Goal: Task Accomplishment & Management: Use online tool/utility

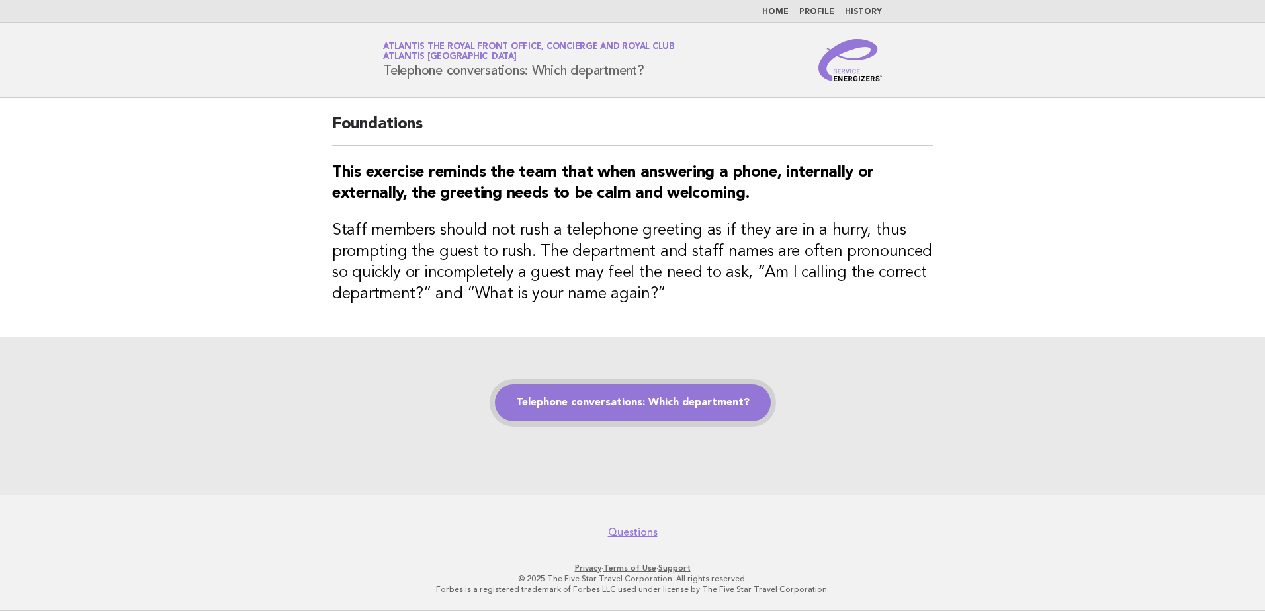
click at [730, 417] on link "Telephone conversations: Which department?" at bounding box center [633, 402] width 276 height 37
click at [271, 323] on main "Foundations This exercise reminds the team that when answering a phone, interna…" at bounding box center [632, 296] width 1265 height 397
click at [611, 408] on link "Telephone conversations: Which department?" at bounding box center [633, 402] width 276 height 37
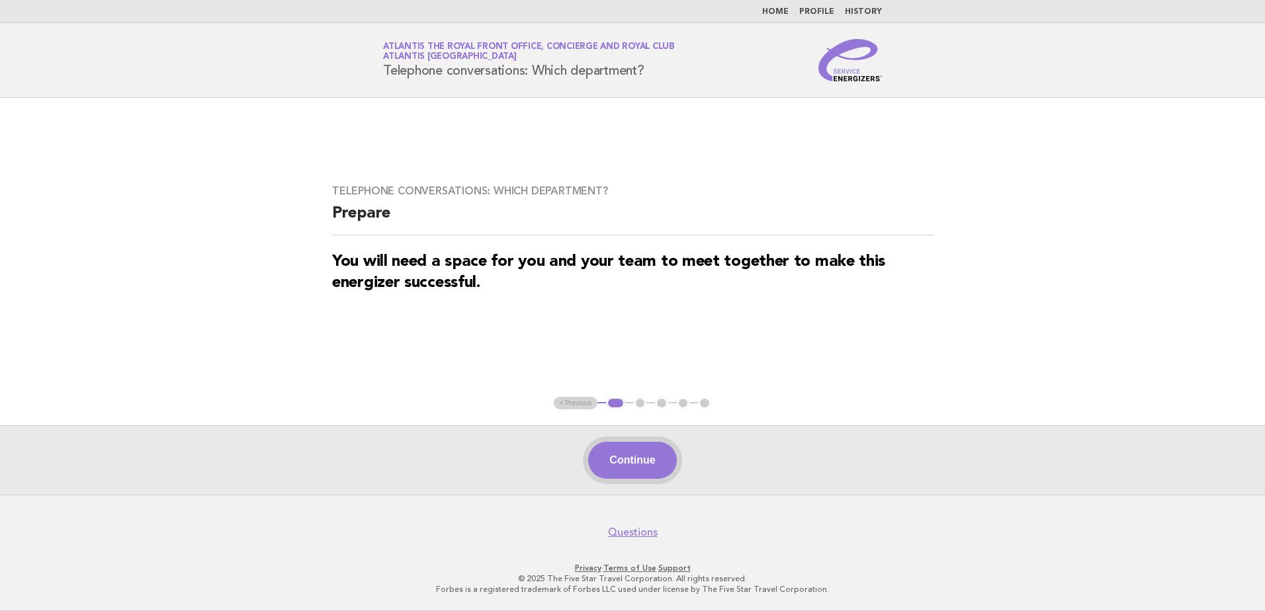
click at [640, 478] on button "Continue" at bounding box center [632, 460] width 88 height 37
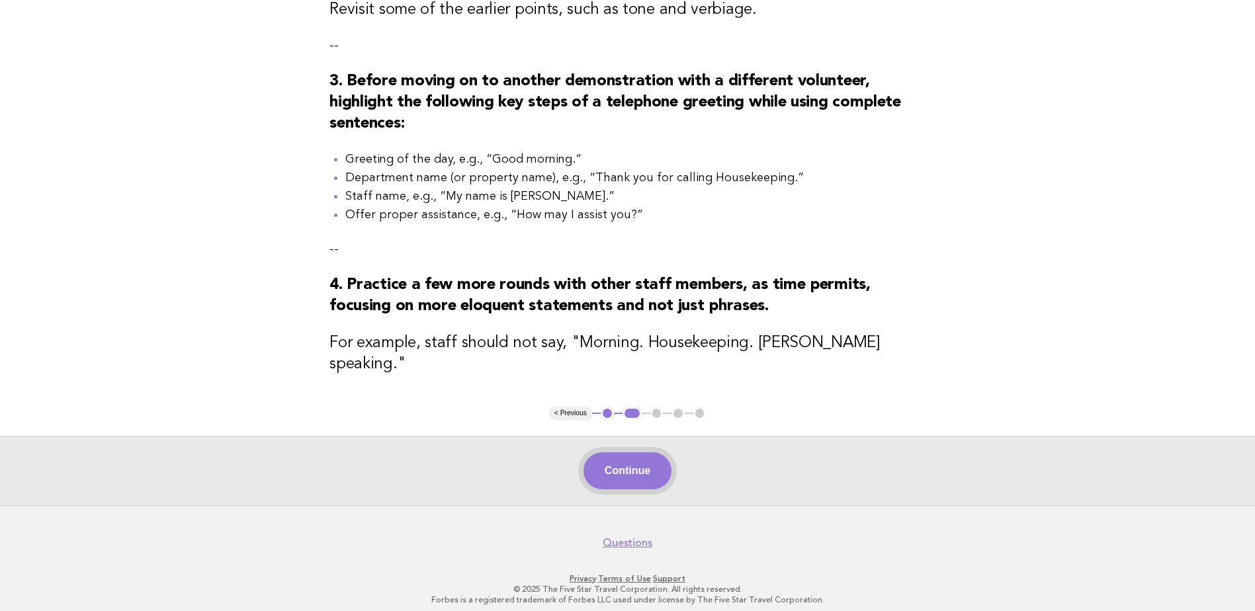
click at [604, 466] on button "Continue" at bounding box center [627, 470] width 88 height 37
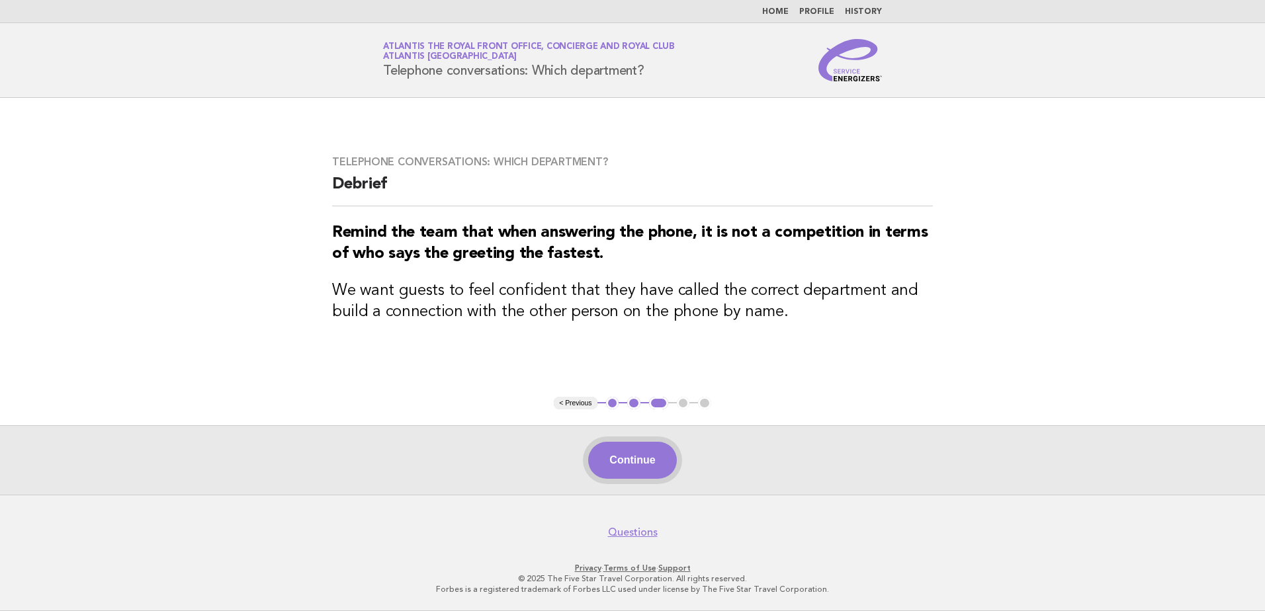
click at [642, 459] on button "Continue" at bounding box center [632, 460] width 88 height 37
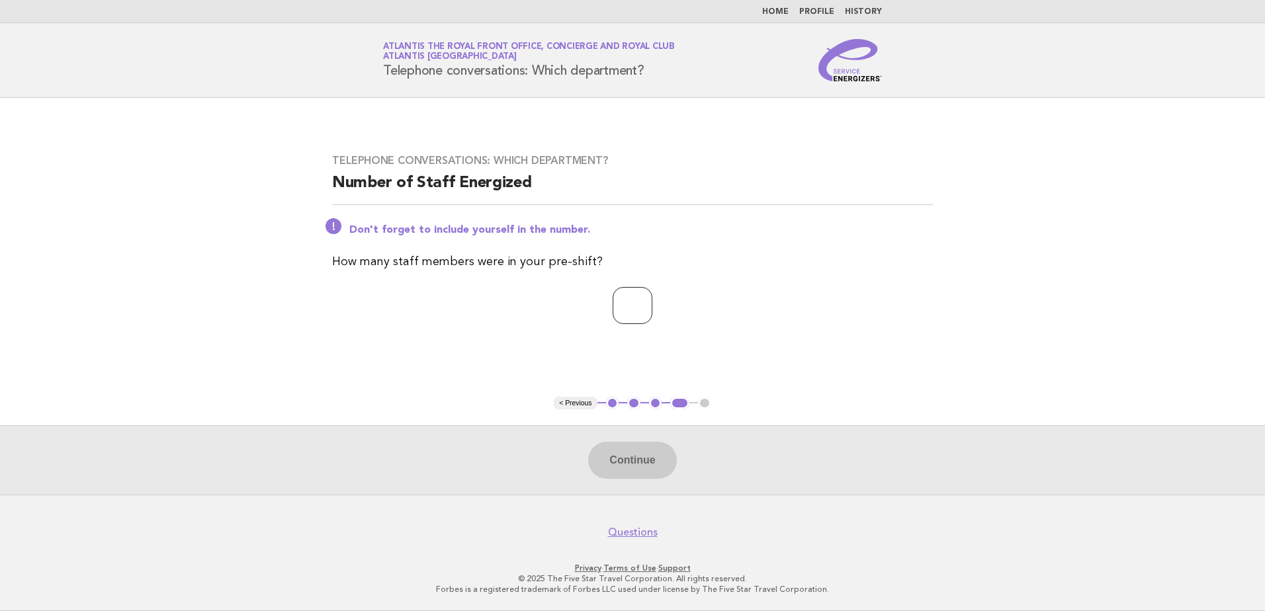
click at [635, 296] on input "number" at bounding box center [632, 305] width 40 height 37
type input "*"
click at [618, 457] on button "Continue" at bounding box center [632, 460] width 88 height 37
